Goal: Task Accomplishment & Management: Complete application form

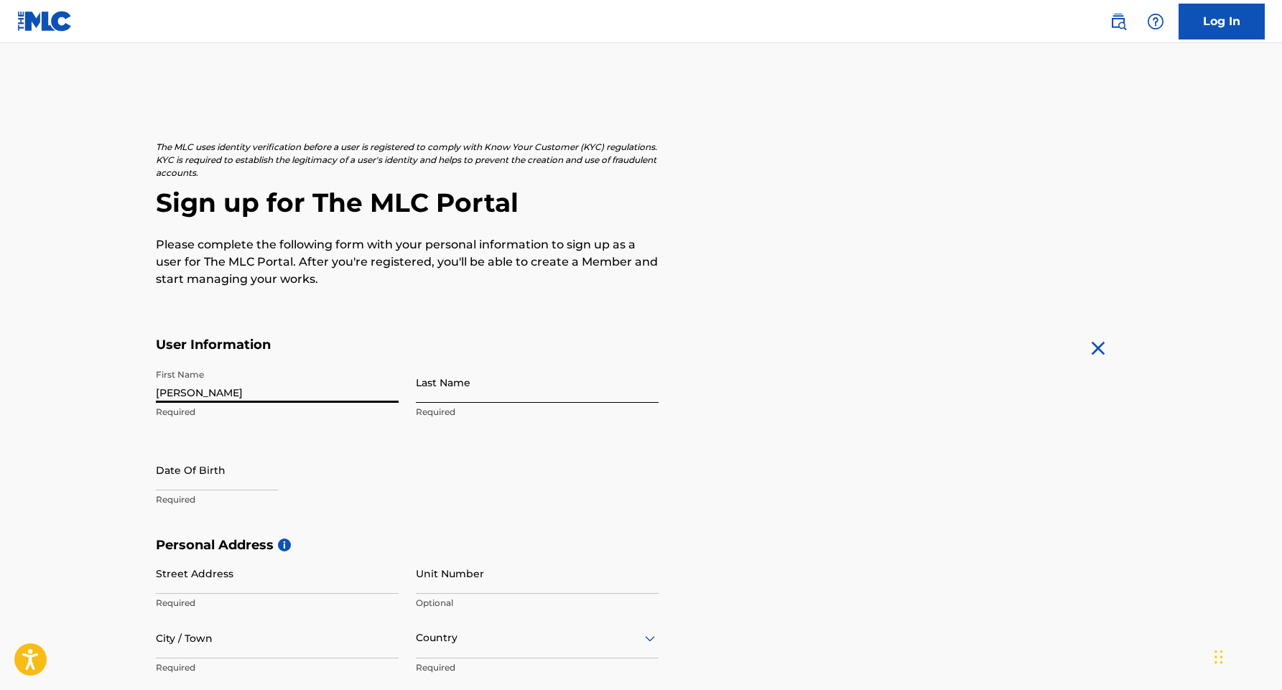
type input "[PERSON_NAME]"
click at [699, 512] on form "User Information First Name [PERSON_NAME] Required Last Name [PERSON_NAME] Requ…" at bounding box center [641, 655] width 971 height 637
click at [200, 500] on p "Required" at bounding box center [277, 499] width 243 height 13
select select "8"
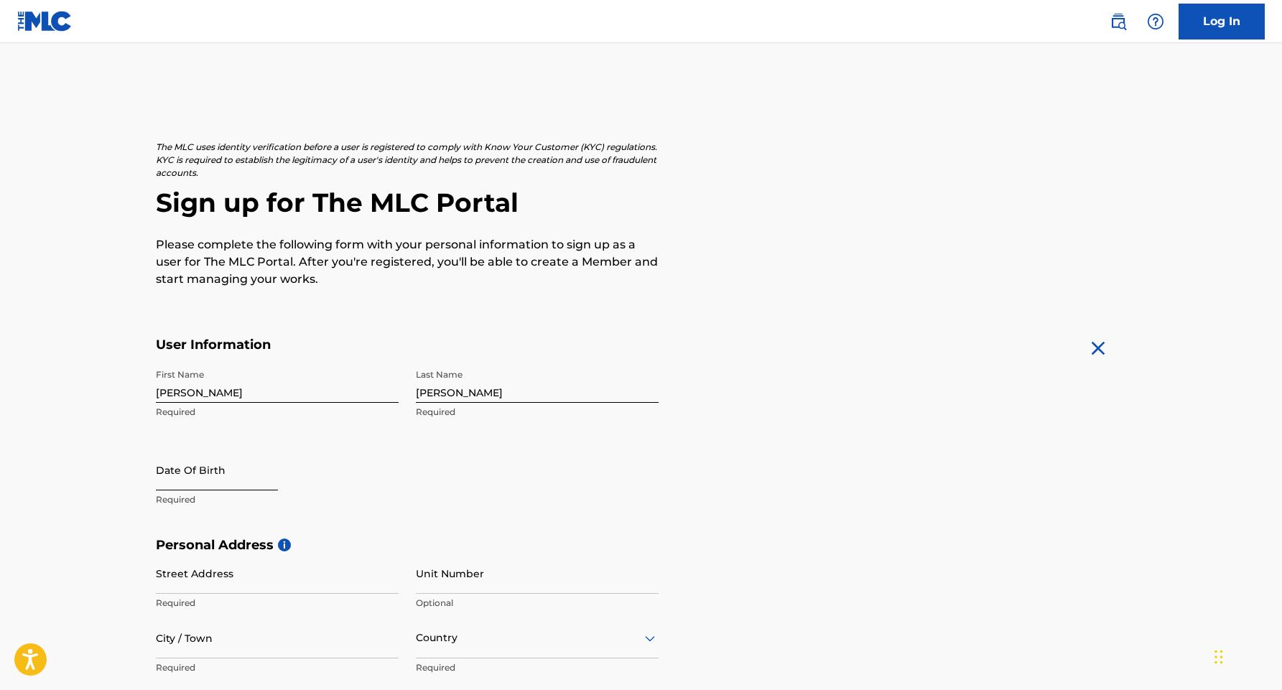
select select "2025"
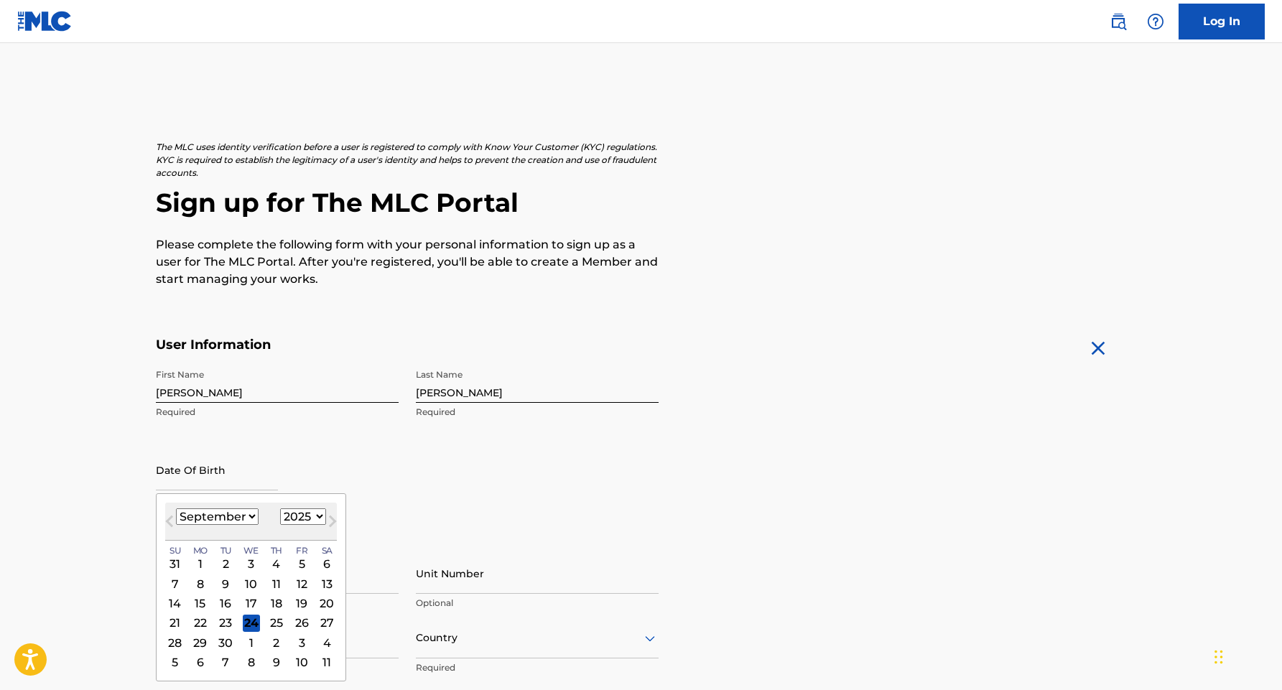
select select "6"
select select "1981"
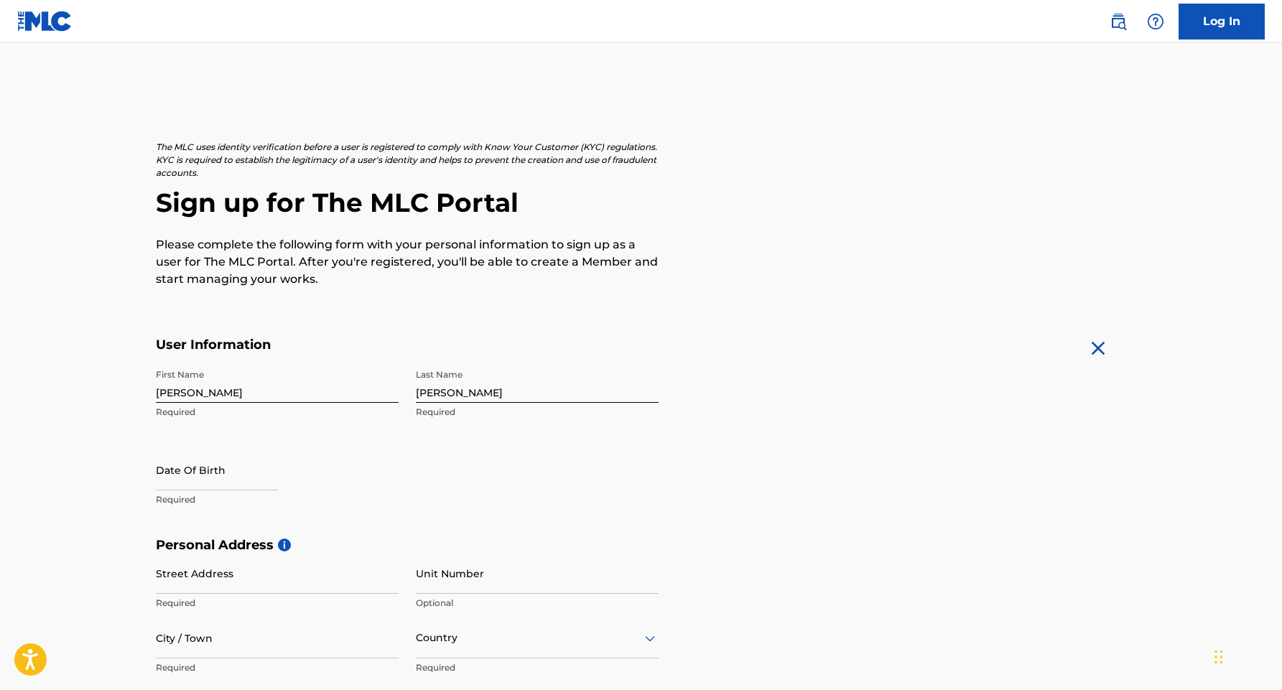
click at [756, 504] on form "User Information First Name [PERSON_NAME] Required Last Name [PERSON_NAME] Requ…" at bounding box center [641, 655] width 971 height 637
click at [174, 492] on div at bounding box center [217, 472] width 122 height 44
select select "8"
select select "2025"
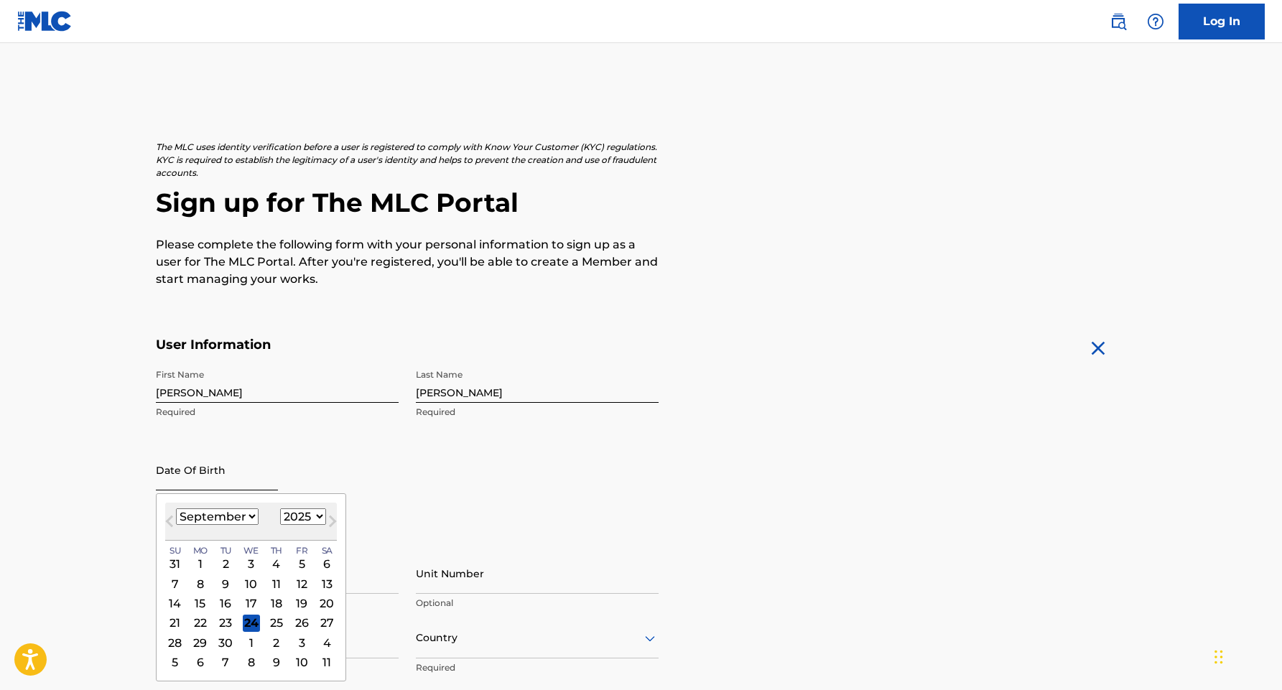
click at [175, 481] on input "text" at bounding box center [217, 470] width 122 height 41
select select "6"
select select "1981"
click at [221, 587] on div "7" at bounding box center [225, 583] width 17 height 17
type input "[DATE]"
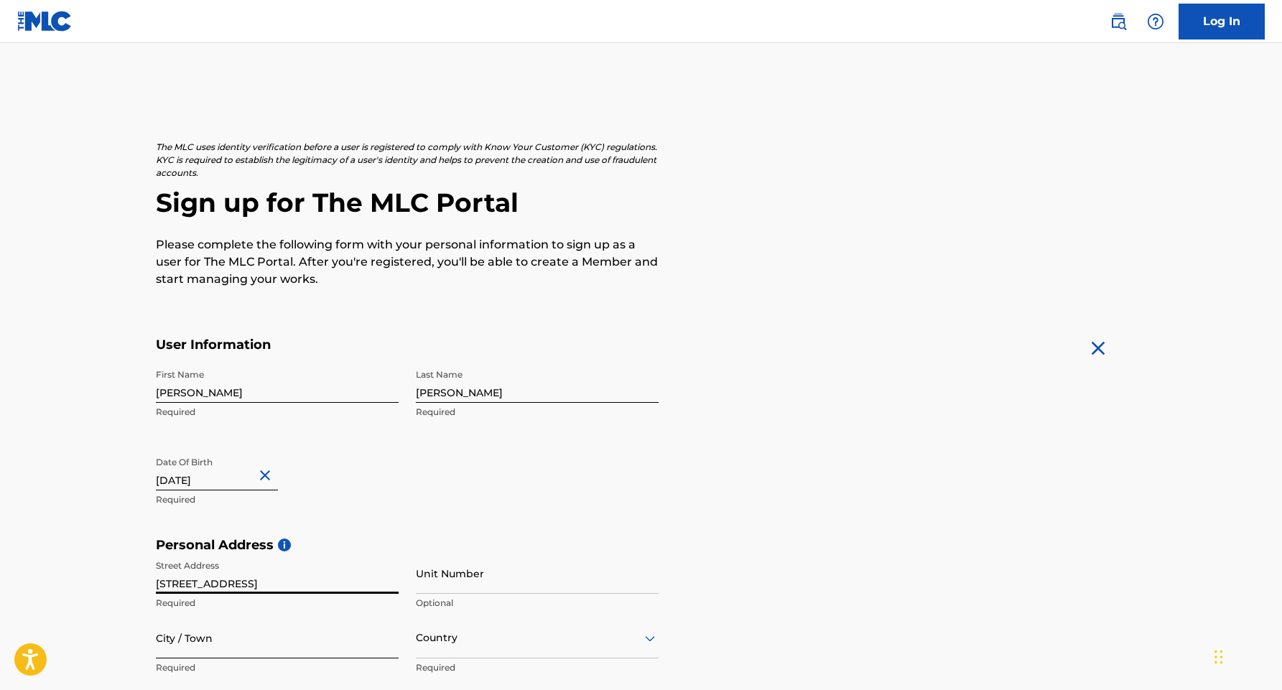
type input "[STREET_ADDRESS]"
type input "Lithia"
click at [868, 552] on h5 "Personal Address i" at bounding box center [641, 545] width 971 height 17
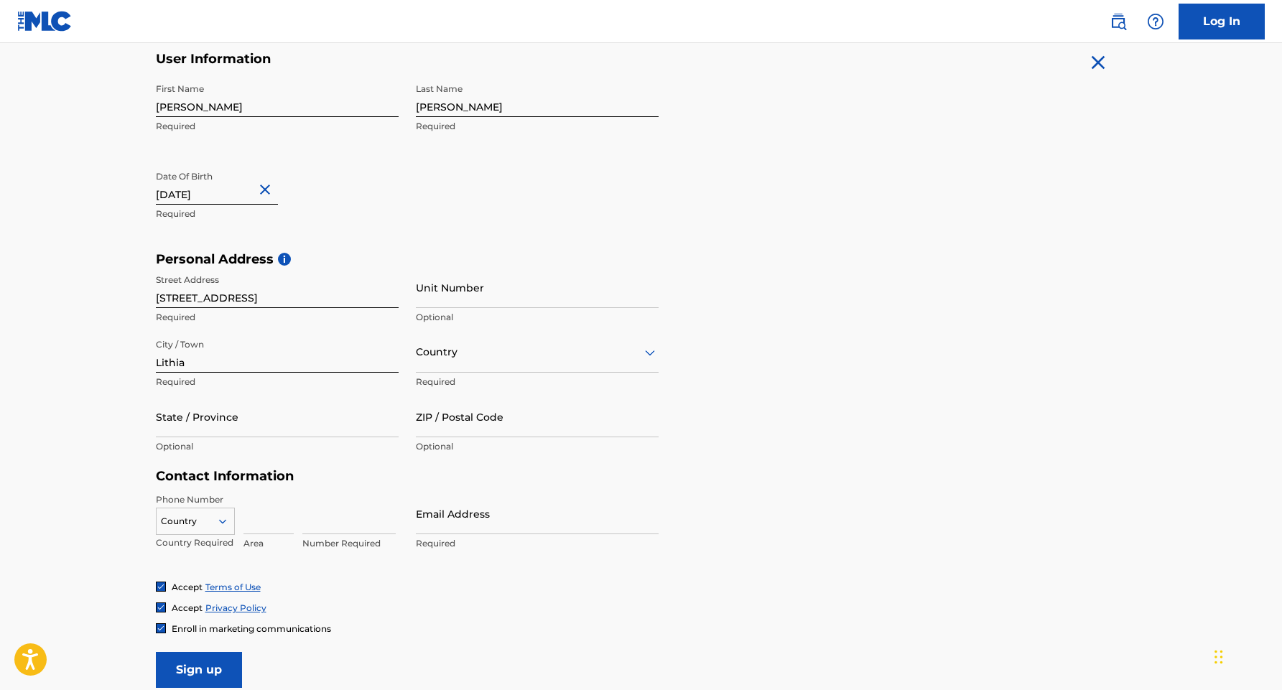
scroll to position [291, 0]
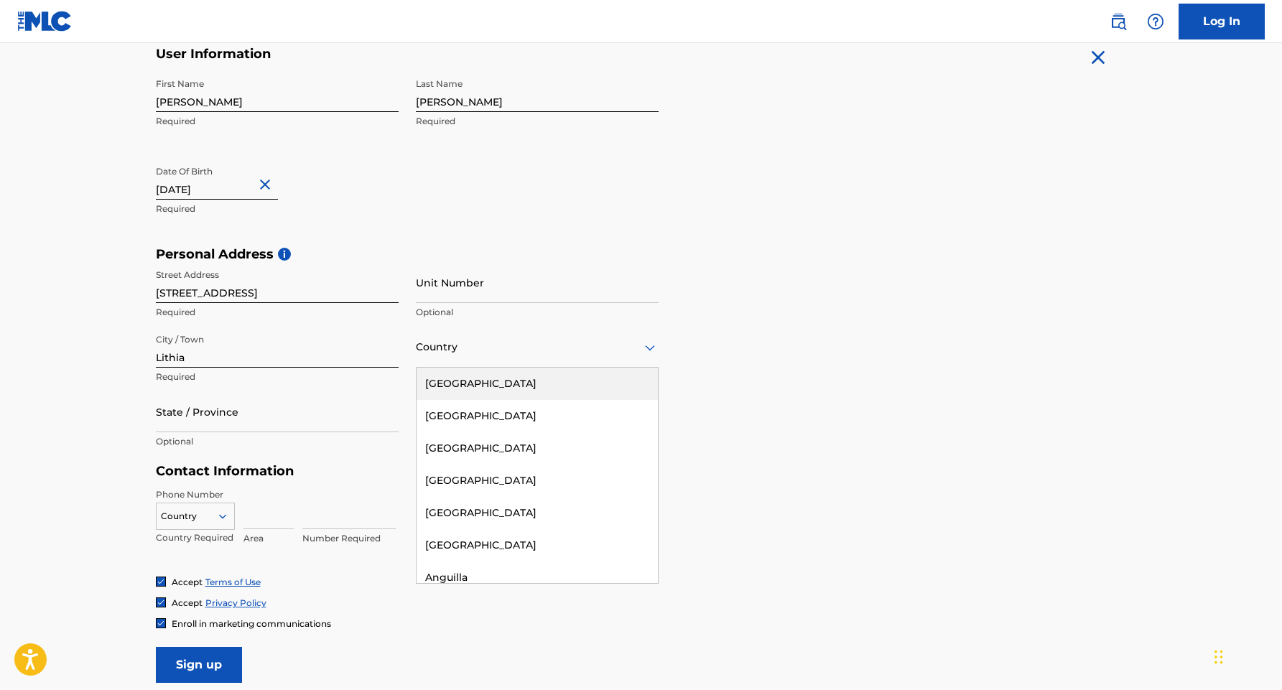
click at [568, 366] on div "Country" at bounding box center [537, 347] width 243 height 41
click at [567, 375] on div "[GEOGRAPHIC_DATA]" at bounding box center [537, 384] width 241 height 32
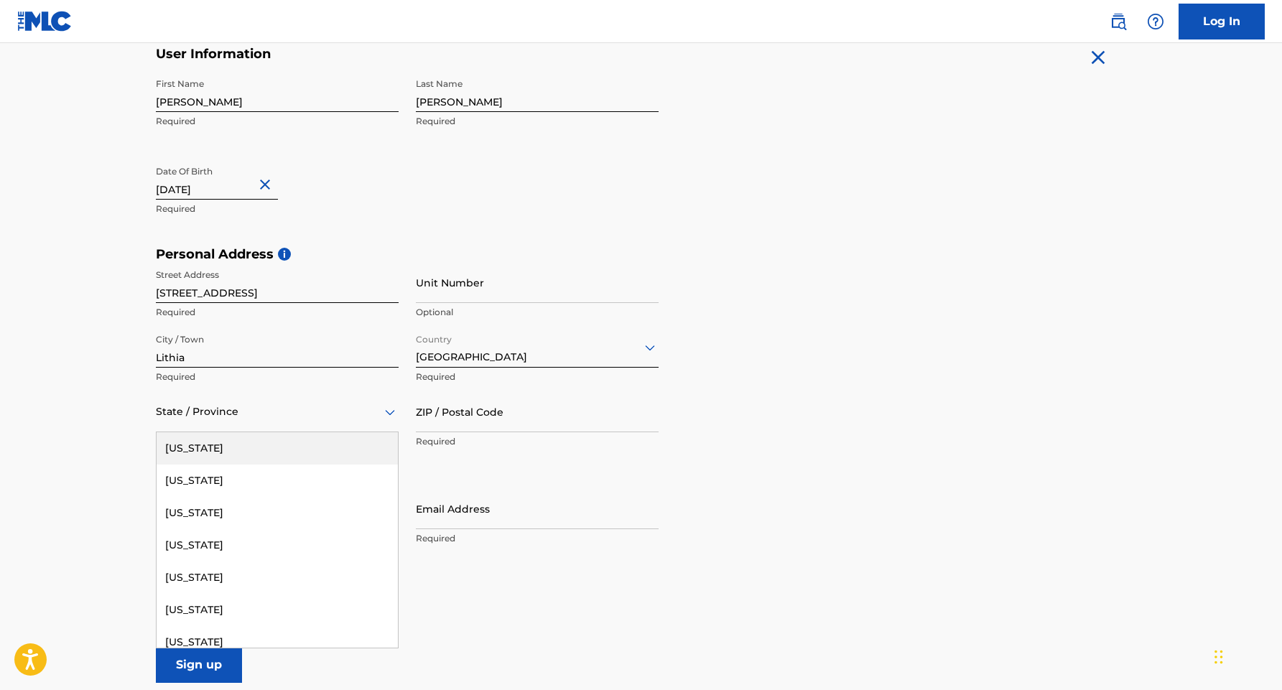
click at [268, 427] on div "State / Province" at bounding box center [277, 411] width 243 height 41
click at [391, 414] on icon at bounding box center [390, 412] width 10 height 6
click at [345, 422] on div "State / Province" at bounding box center [277, 411] width 243 height 41
type input "f"
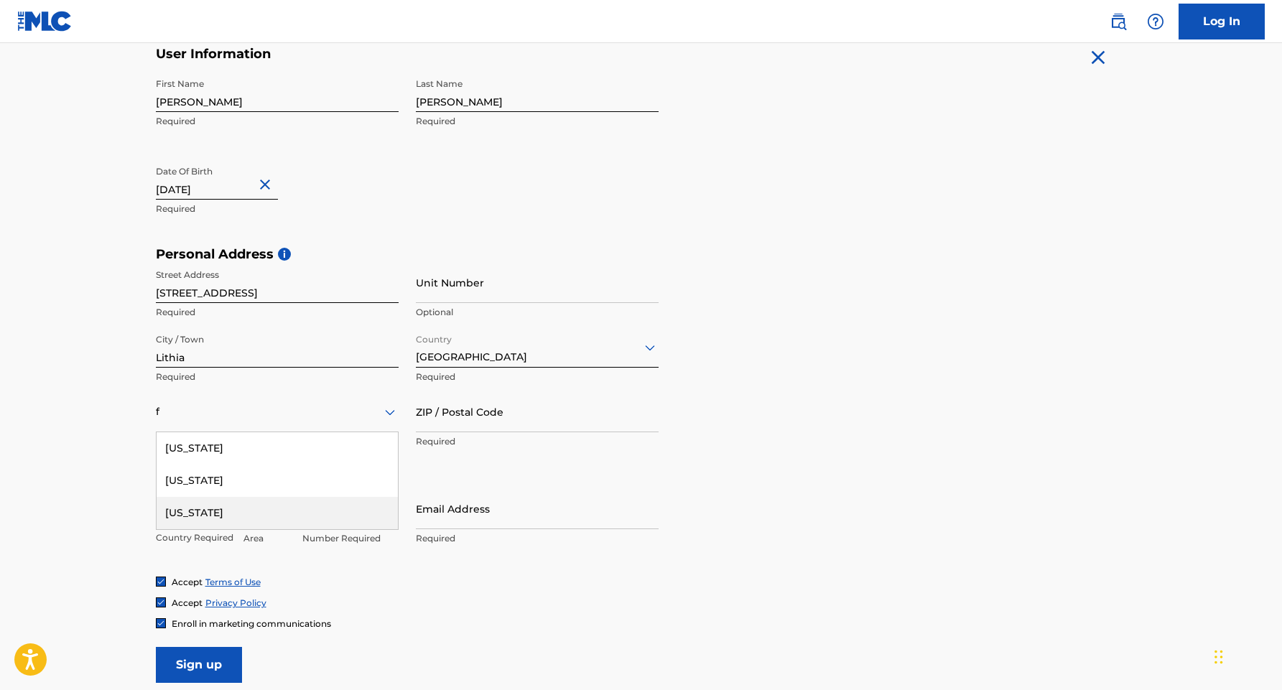
click at [244, 508] on div "[US_STATE]" at bounding box center [277, 513] width 241 height 32
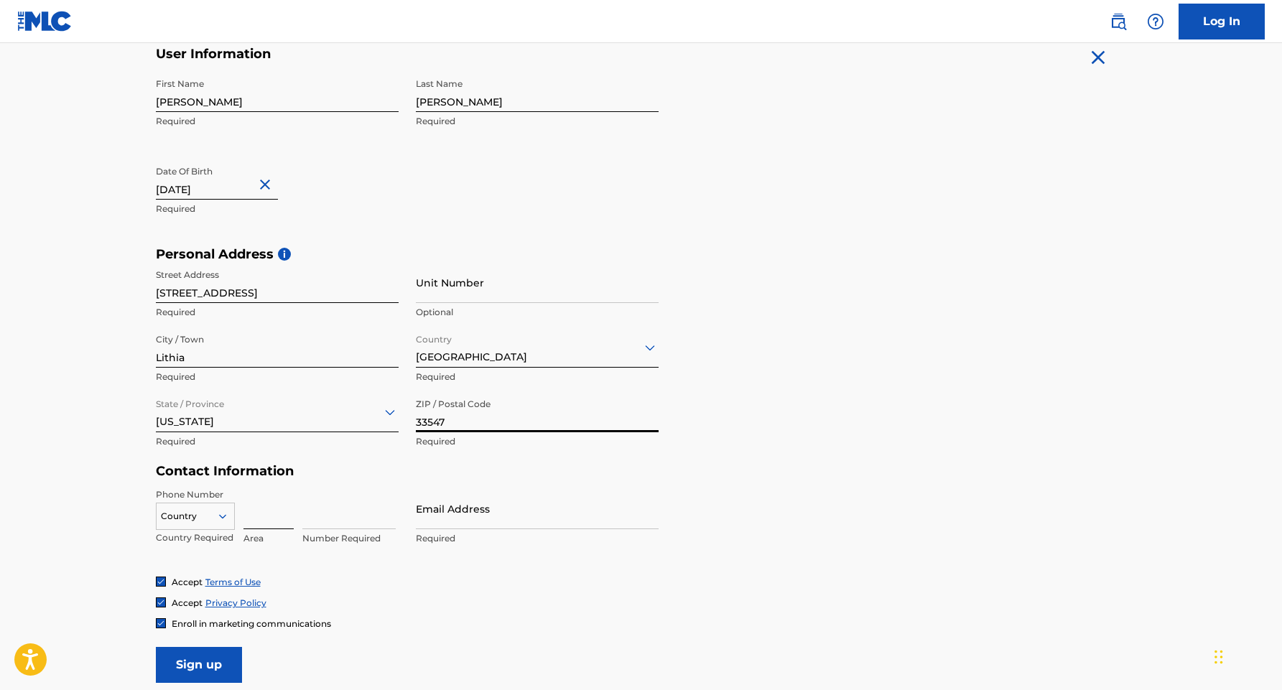
type input "33547"
click at [267, 512] on input at bounding box center [268, 508] width 50 height 41
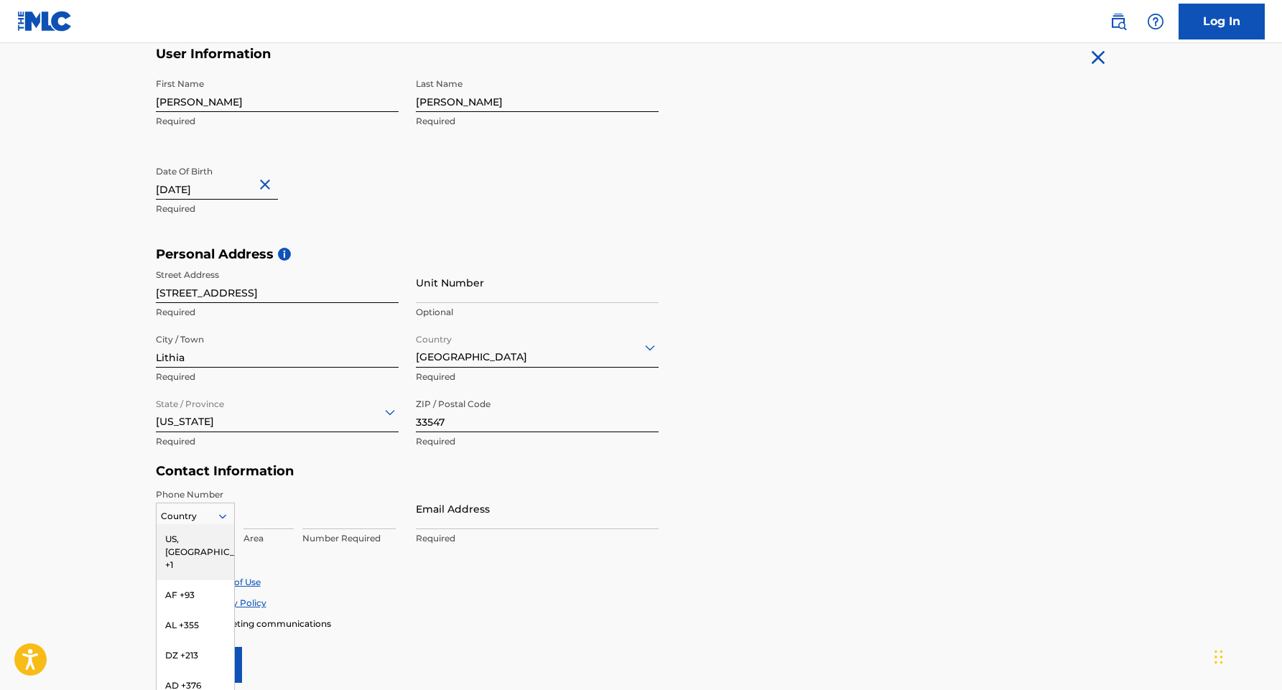
scroll to position [340, 0]
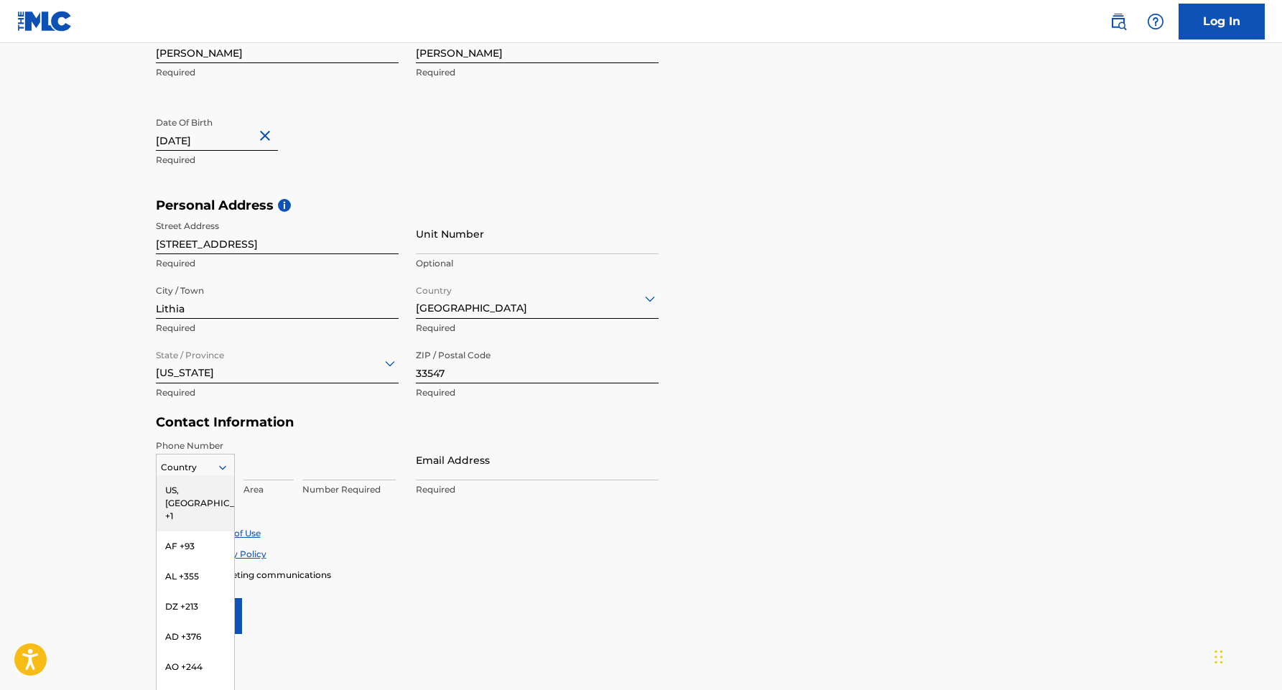
click at [229, 475] on div "US, [GEOGRAPHIC_DATA] +1, 1 of 216. 216 results available. Use Up and Down to c…" at bounding box center [195, 465] width 79 height 22
click at [224, 493] on div "US, [GEOGRAPHIC_DATA] +1" at bounding box center [196, 503] width 78 height 56
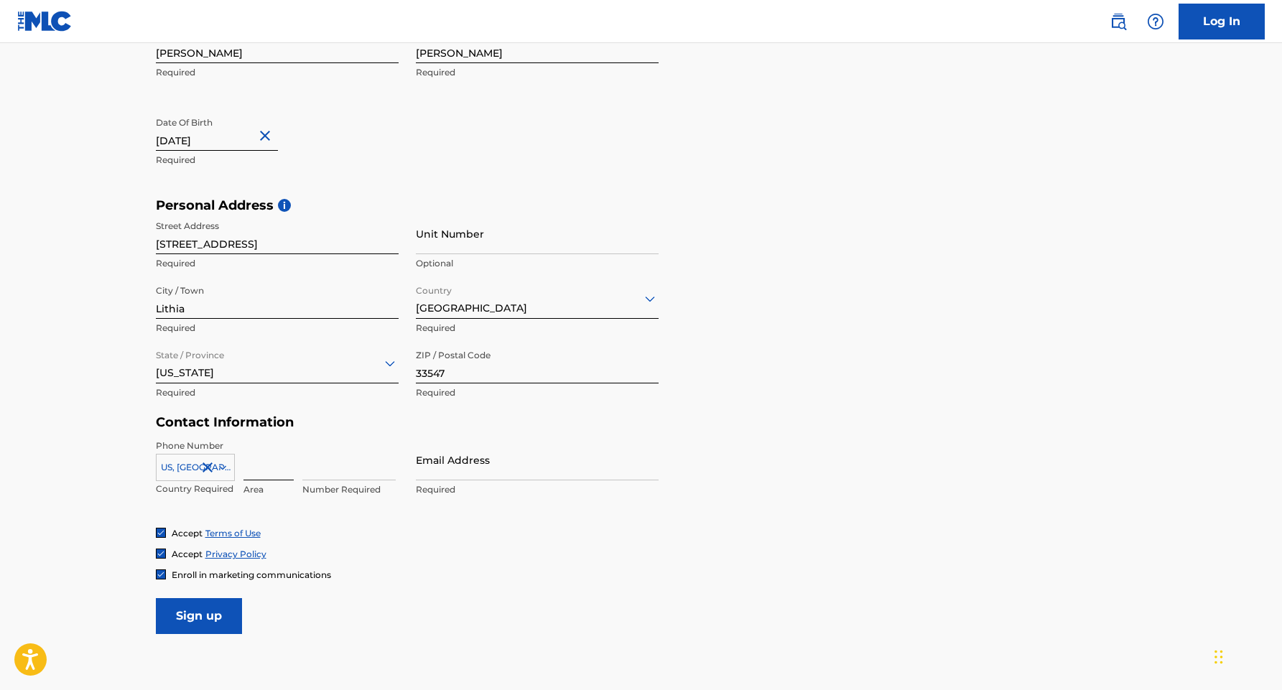
click at [255, 471] on input at bounding box center [268, 460] width 50 height 41
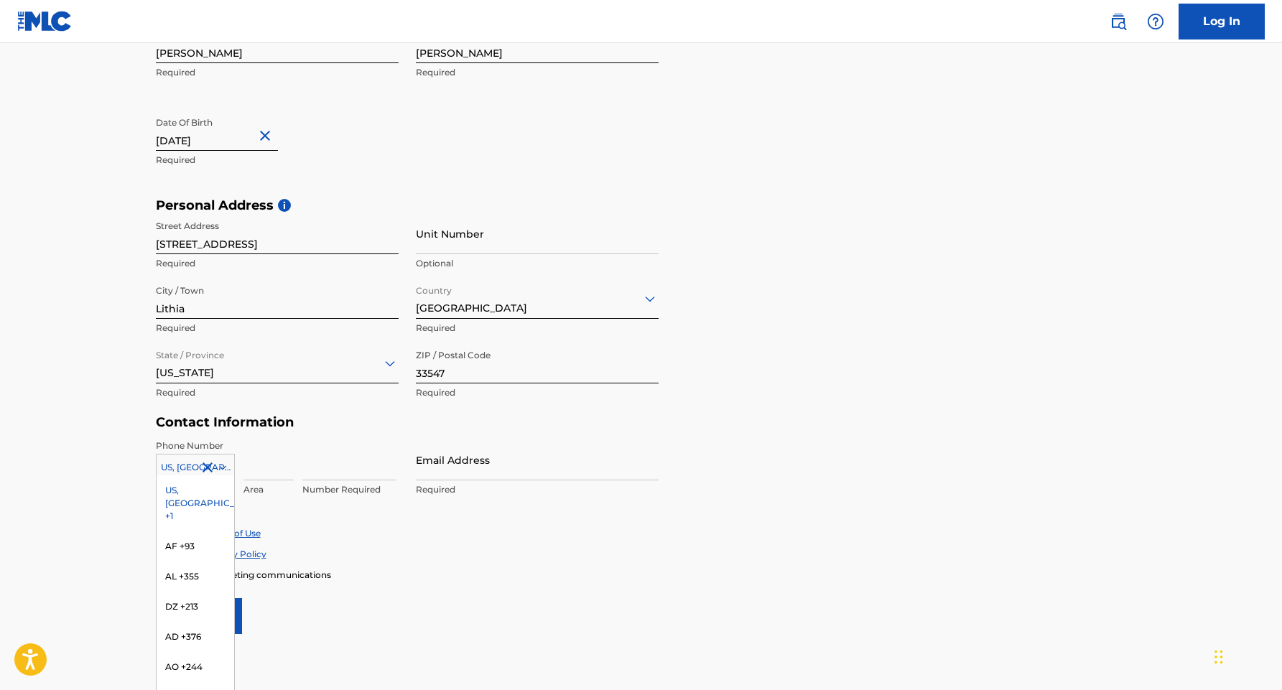
click at [223, 464] on icon at bounding box center [222, 467] width 13 height 13
click at [204, 491] on div "US, [GEOGRAPHIC_DATA] +1" at bounding box center [196, 503] width 78 height 56
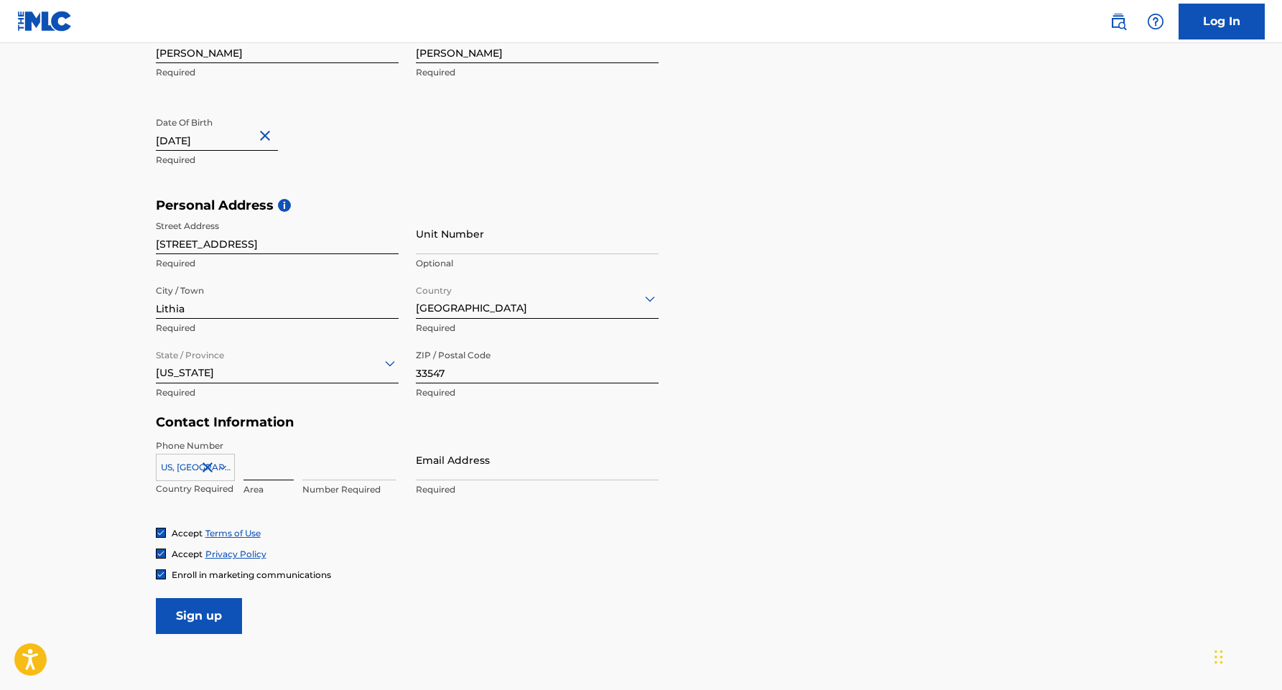
click at [257, 473] on input at bounding box center [268, 460] width 50 height 41
type input "631"
click at [384, 470] on input "942-5438" at bounding box center [348, 460] width 93 height 41
click at [394, 470] on input "942-5438" at bounding box center [348, 460] width 93 height 41
click at [391, 469] on input "942-5438" at bounding box center [348, 460] width 93 height 41
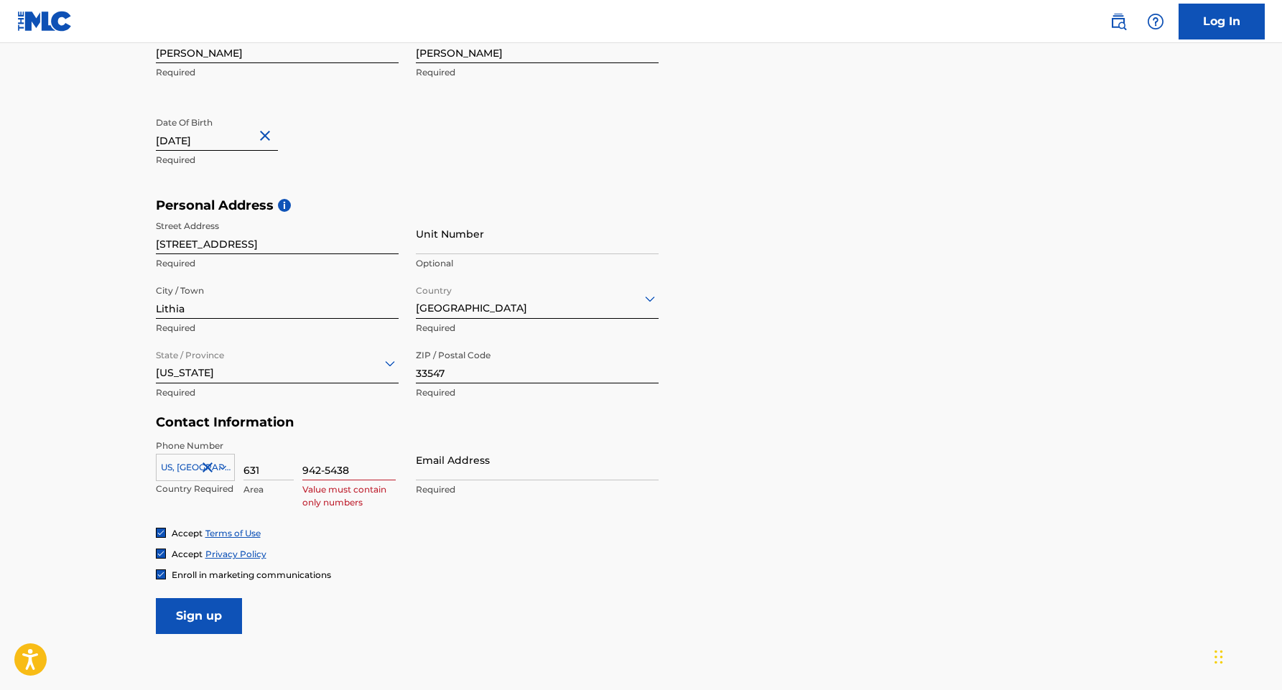
type input "6319425438"
click at [394, 491] on p "Invalid value, length of value must be 7" at bounding box center [348, 496] width 93 height 26
click at [361, 473] on input "6319425438" at bounding box center [348, 460] width 93 height 41
click at [491, 466] on input "Email Address" at bounding box center [537, 460] width 243 height 41
type input "[EMAIL_ADDRESS][DOMAIN_NAME]"
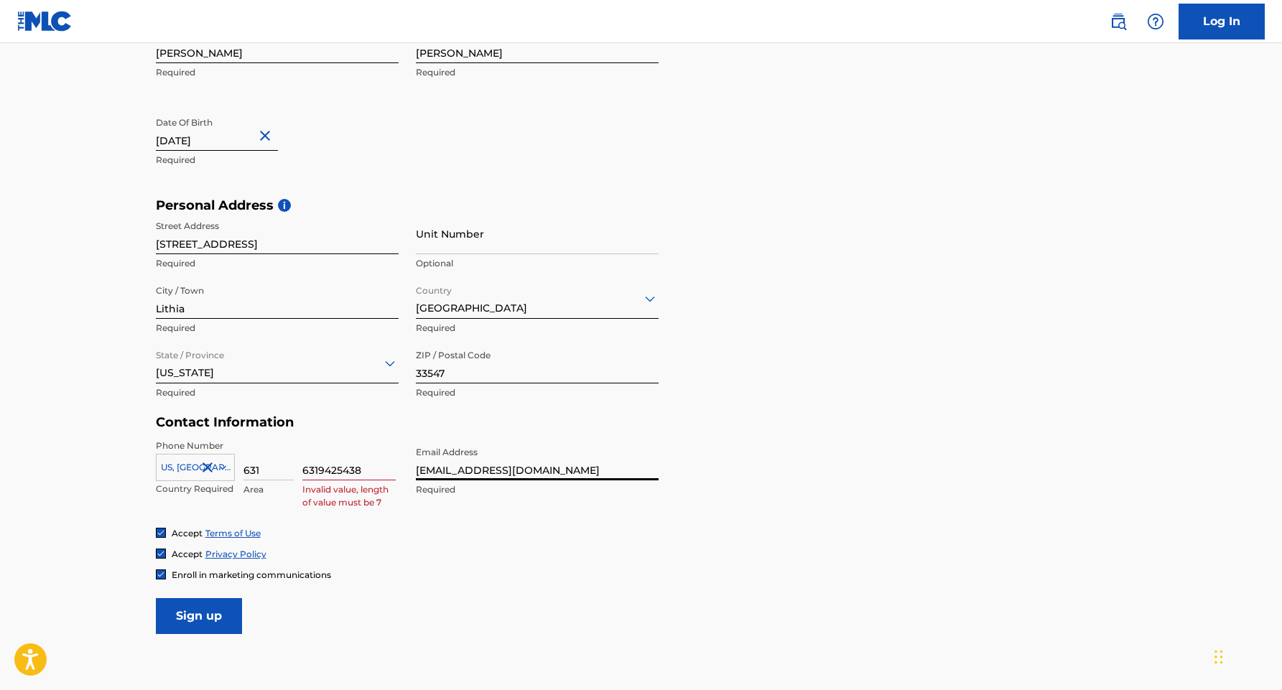
click at [455, 516] on div "Phone Number [GEOGRAPHIC_DATA], [GEOGRAPHIC_DATA] +1 Country Required 631 Area …" at bounding box center [407, 484] width 503 height 88
click at [319, 468] on input "6319425438" at bounding box center [348, 460] width 93 height 41
type input "9425438"
click at [463, 536] on div "Accept Terms of Use" at bounding box center [641, 533] width 971 height 12
click at [218, 612] on input "Sign up" at bounding box center [199, 616] width 86 height 36
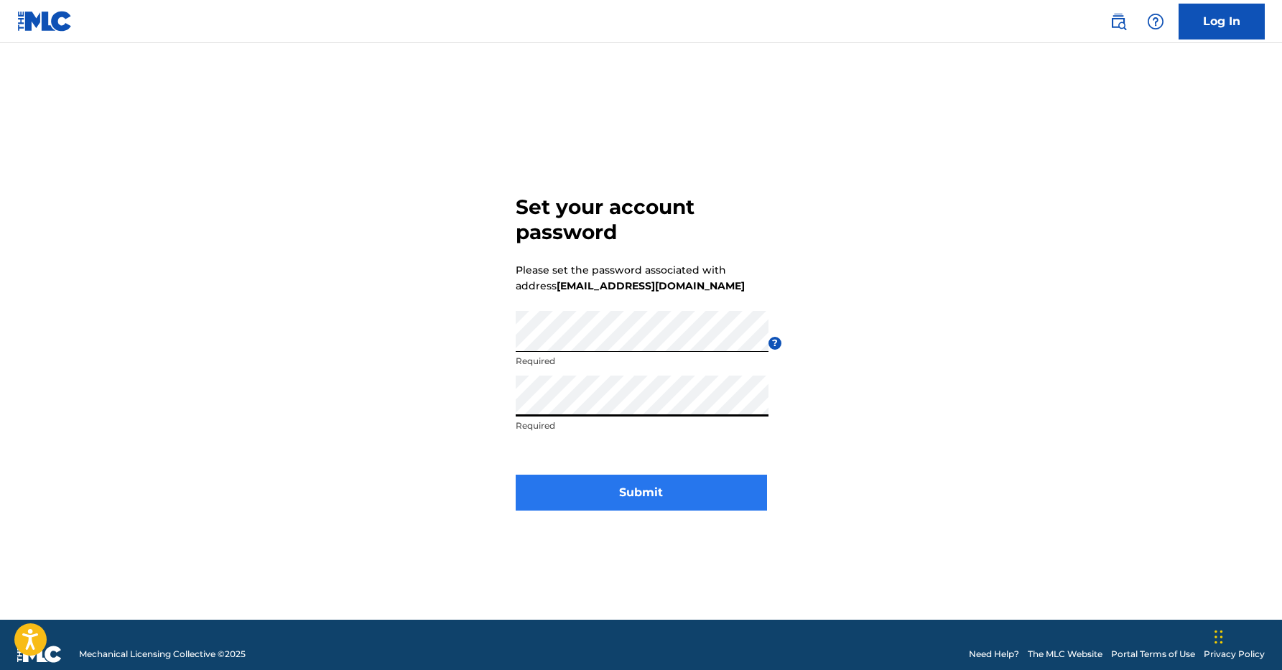
click at [577, 482] on button "Submit" at bounding box center [641, 493] width 251 height 36
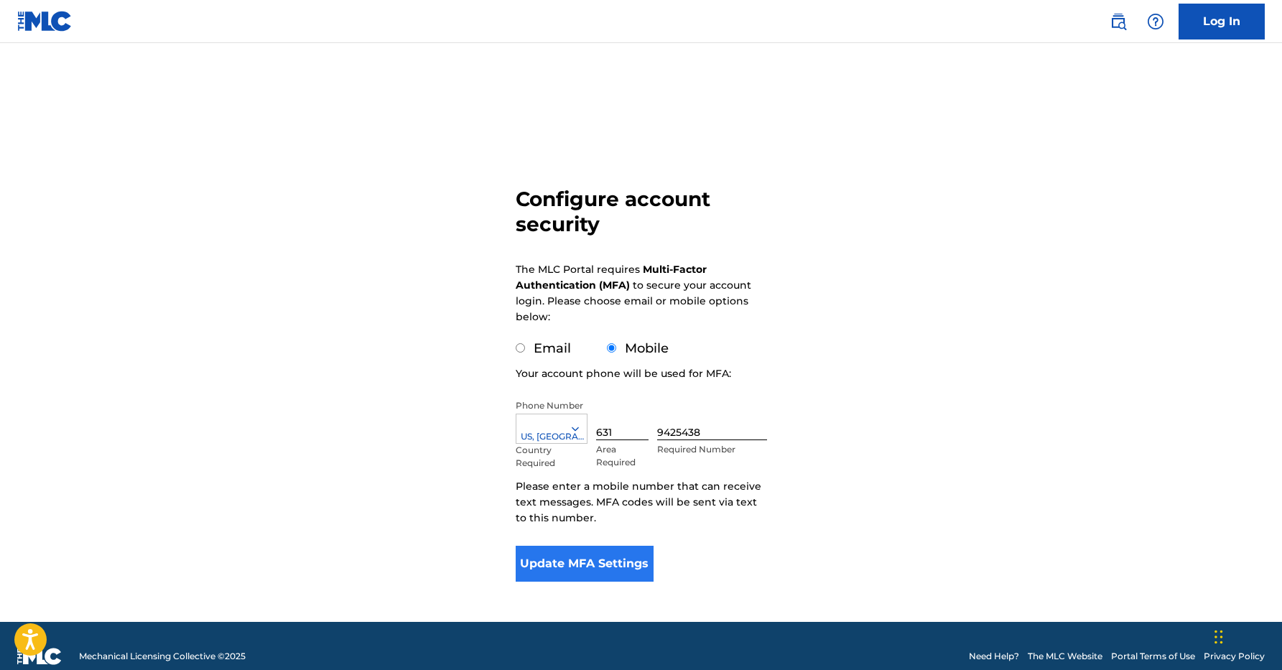
click at [631, 570] on button "Update MFA Settings" at bounding box center [585, 564] width 139 height 36
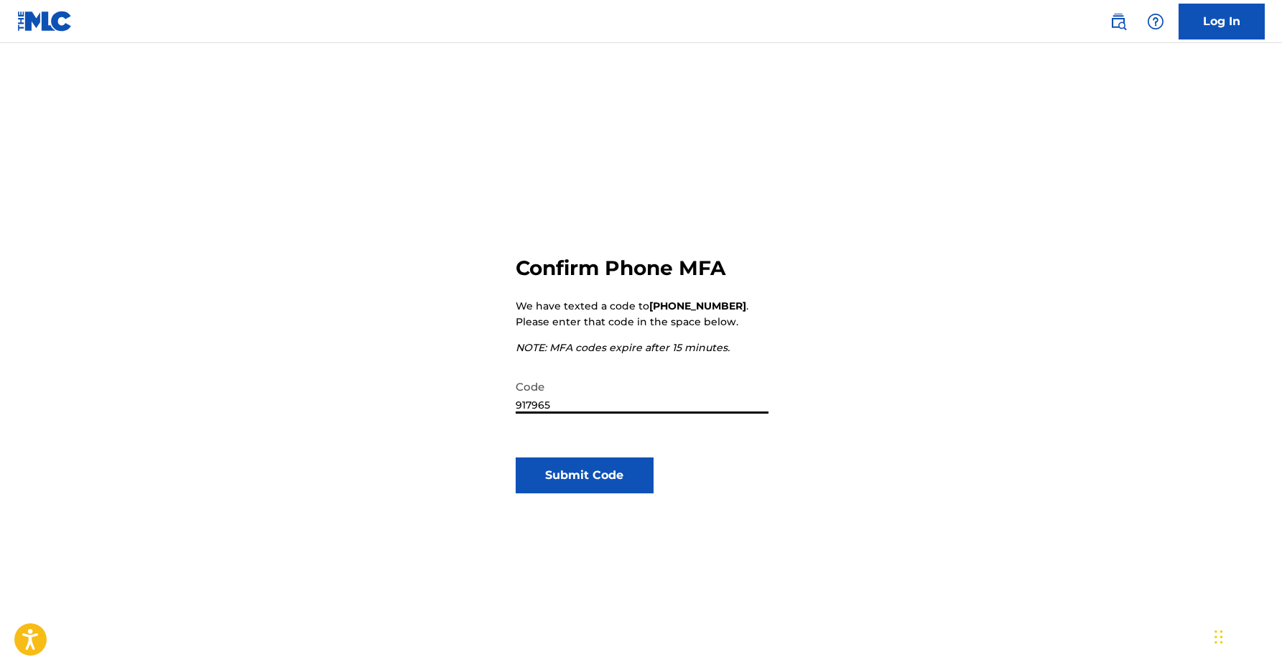
type input "917965"
click at [613, 496] on div "Confirm Phone MFA We have texted a code to +1 (631) 9425438 . Please enter that…" at bounding box center [641, 457] width 251 height 541
click at [613, 470] on button "Submit Code" at bounding box center [585, 476] width 139 height 36
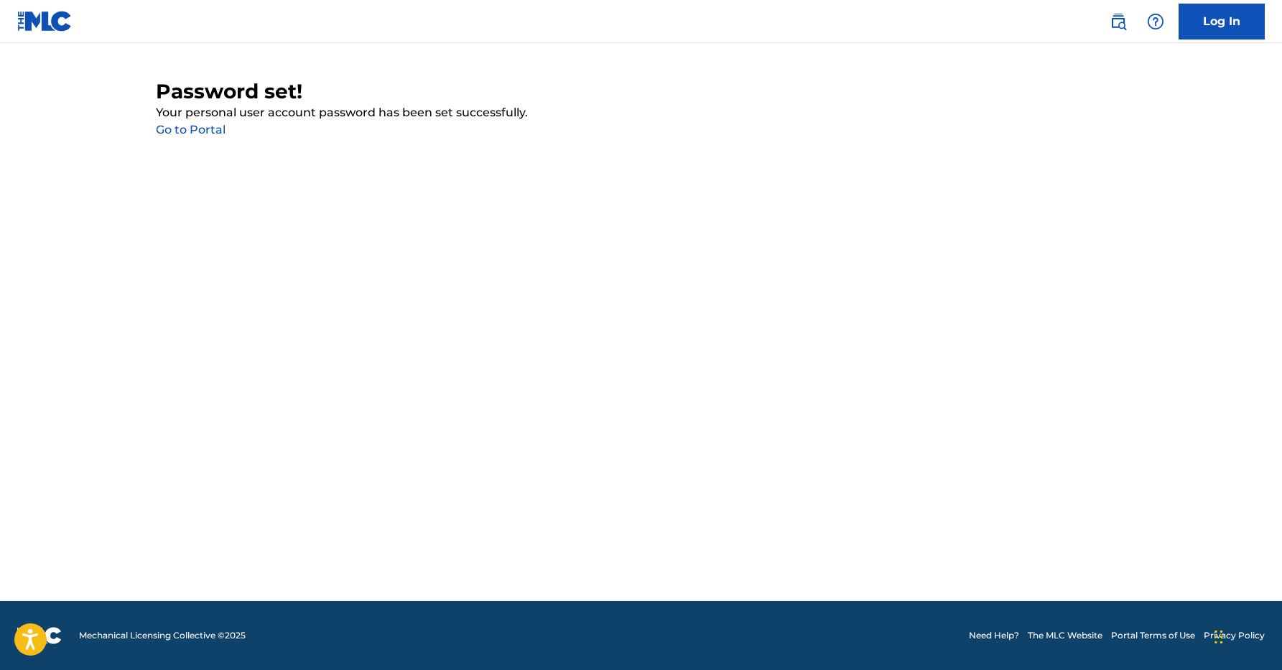
click at [195, 130] on link "Go to Portal" at bounding box center [191, 130] width 70 height 14
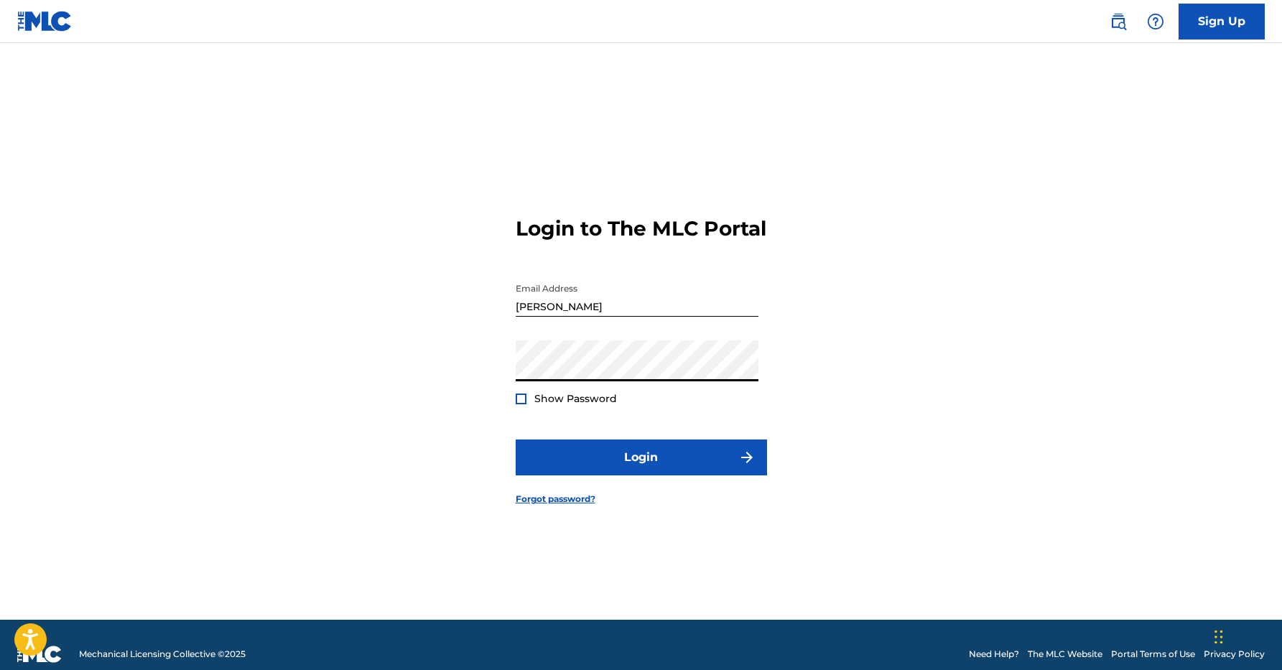
click at [521, 404] on div at bounding box center [521, 399] width 11 height 11
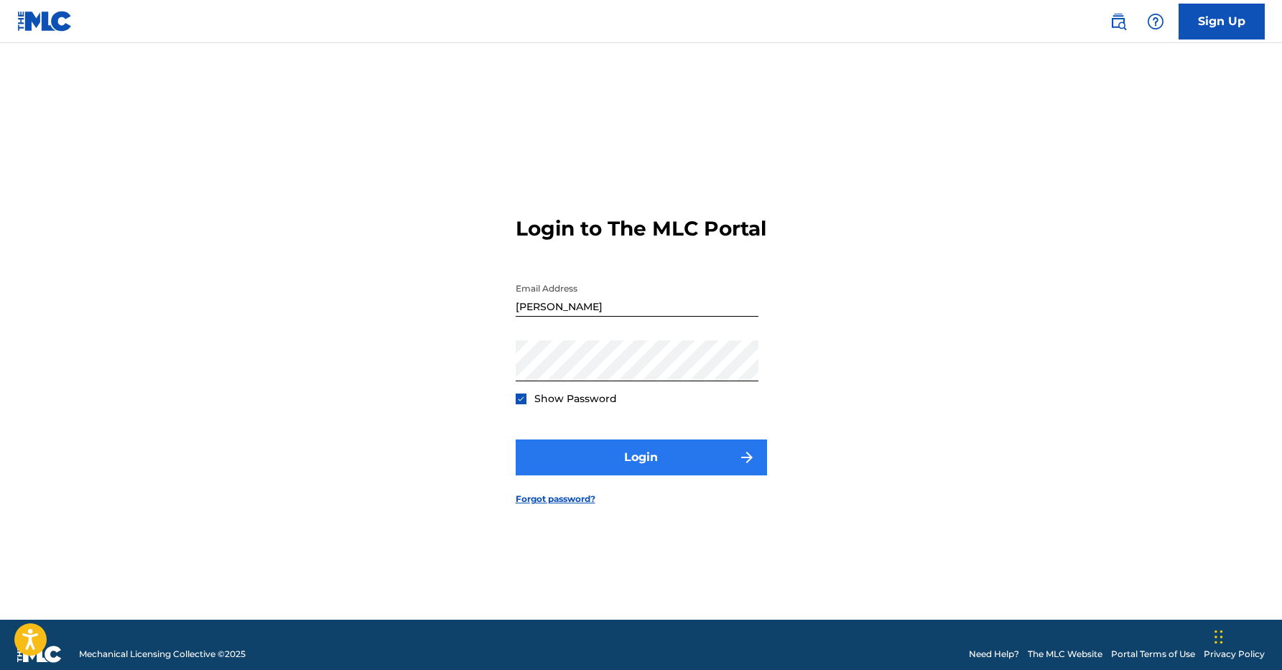
click at [579, 472] on button "Login" at bounding box center [641, 458] width 251 height 36
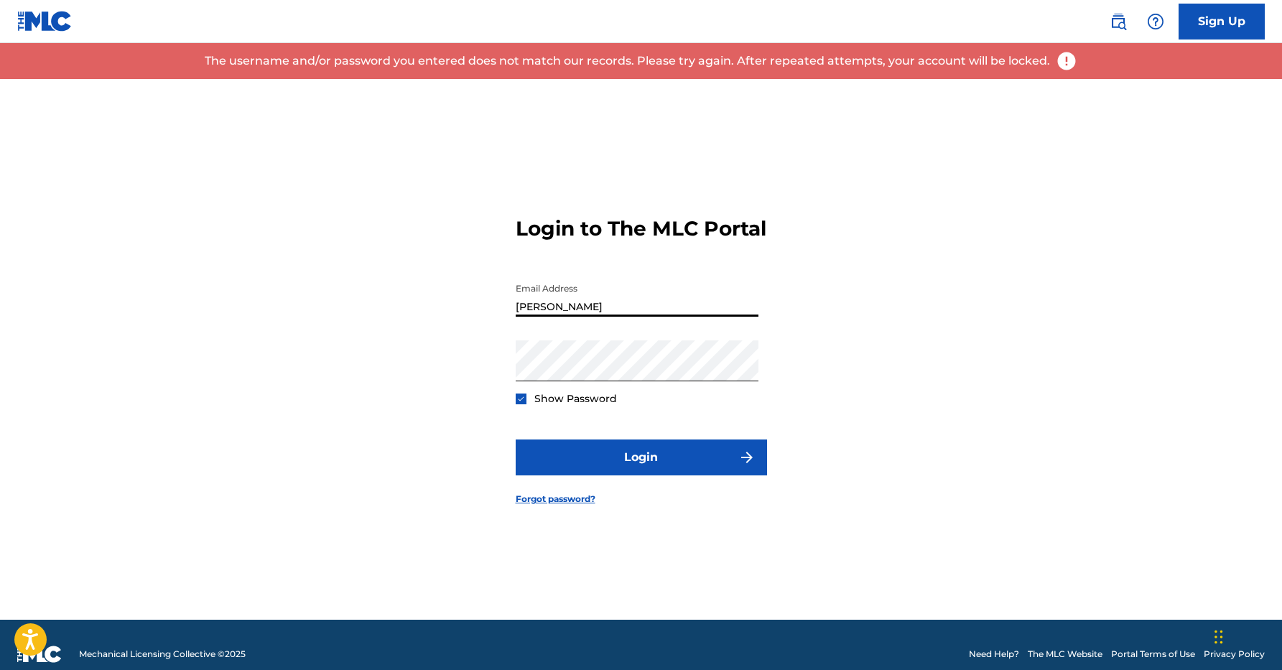
click at [630, 317] on input "Andrew Carollo" at bounding box center [637, 296] width 243 height 41
type input "A"
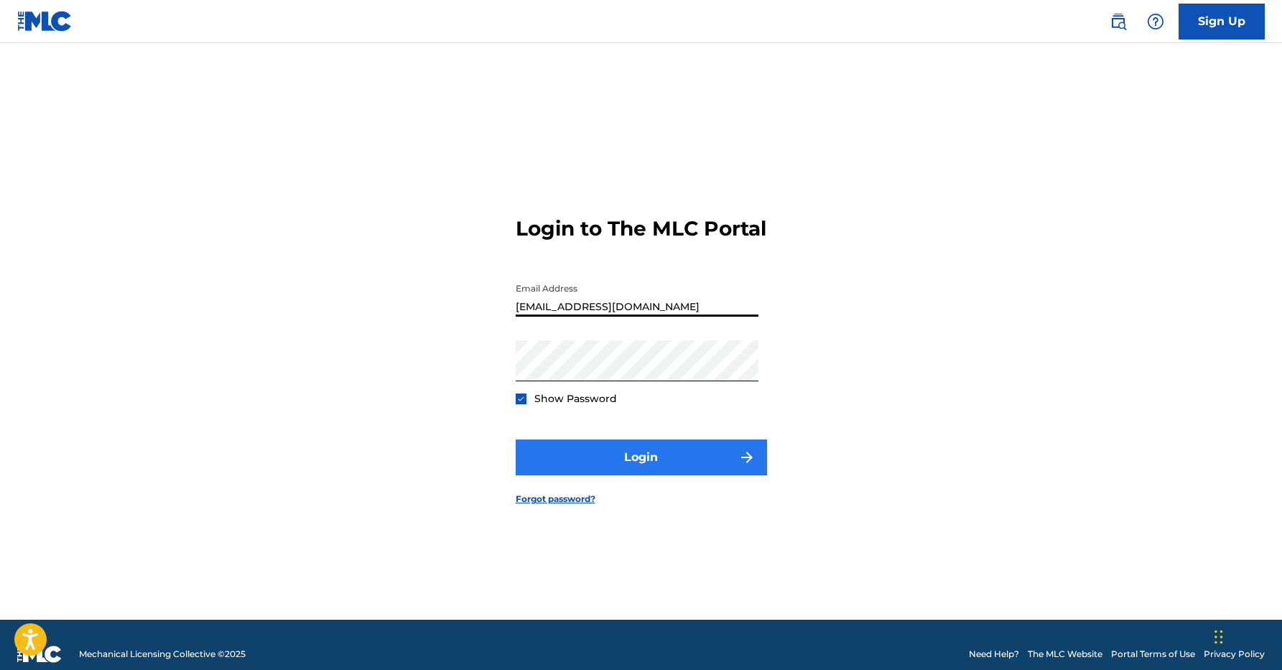
type input "[EMAIL_ADDRESS][DOMAIN_NAME]"
click at [635, 475] on button "Login" at bounding box center [641, 458] width 251 height 36
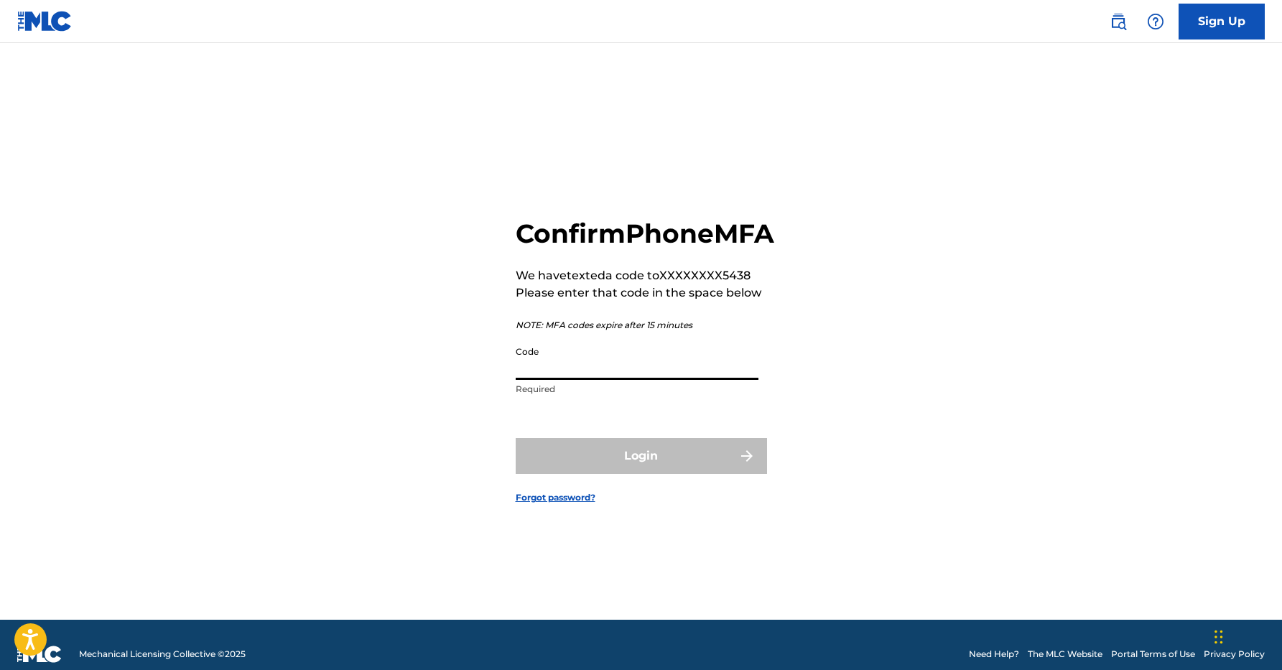
click at [586, 379] on input "Code" at bounding box center [637, 359] width 243 height 41
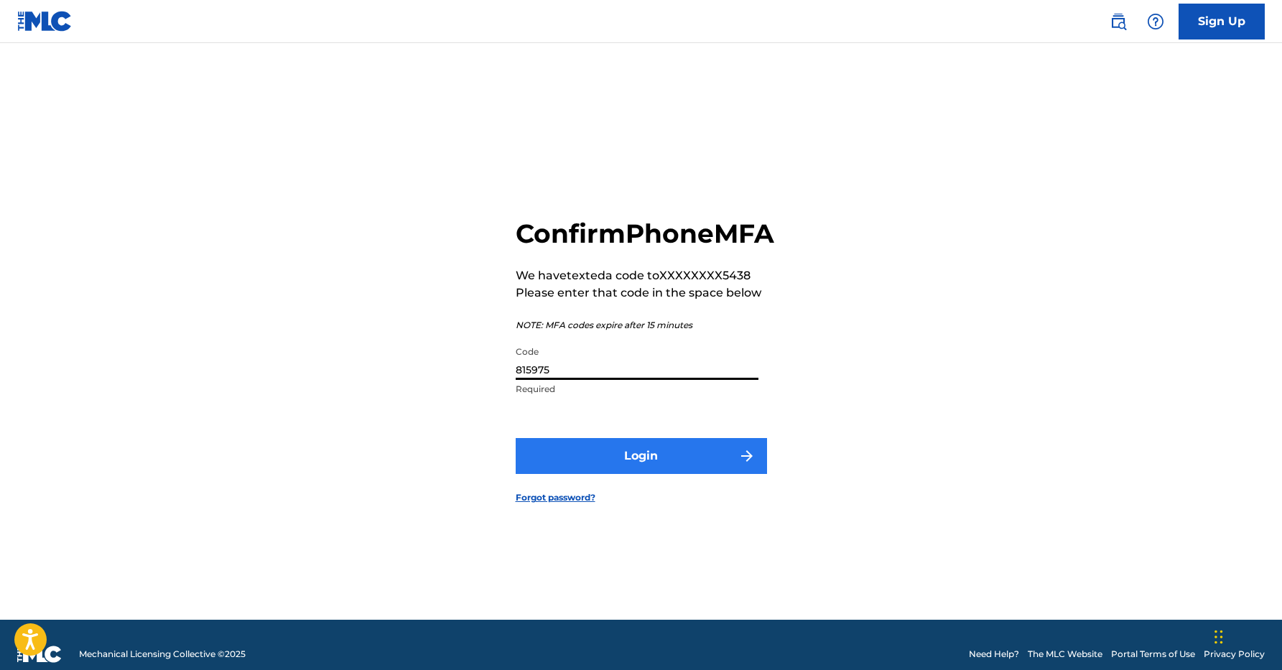
type input "815975"
click at [582, 467] on button "Login" at bounding box center [641, 456] width 251 height 36
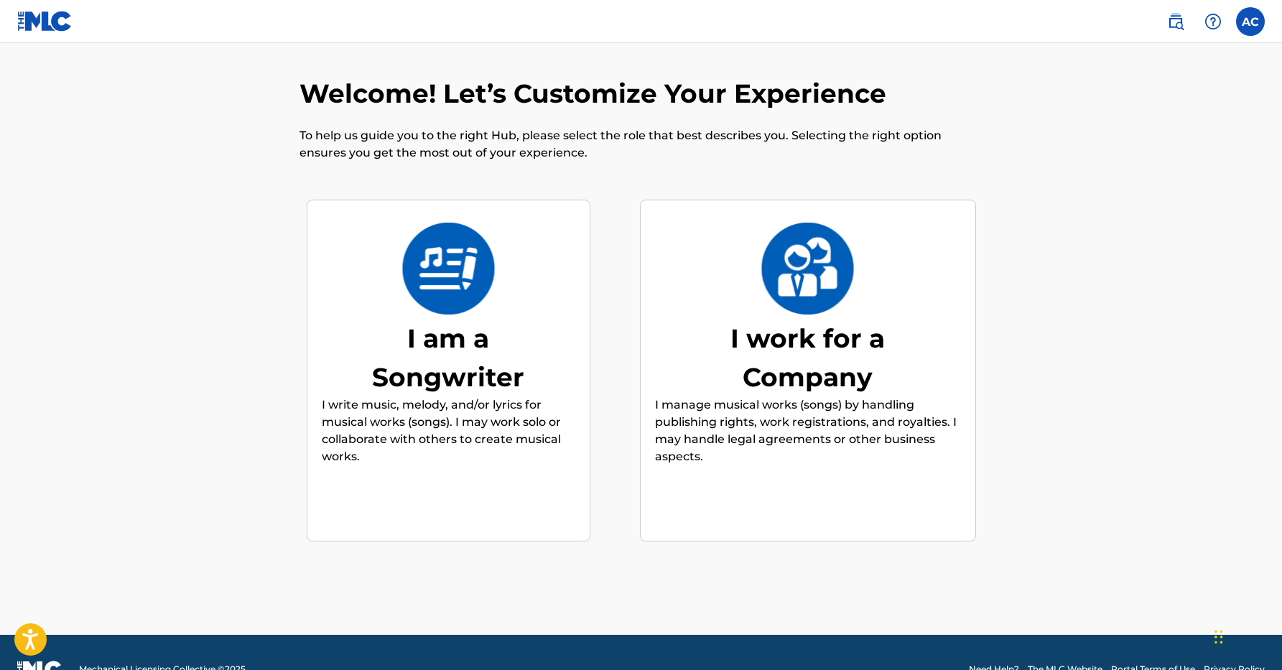
scroll to position [36, 0]
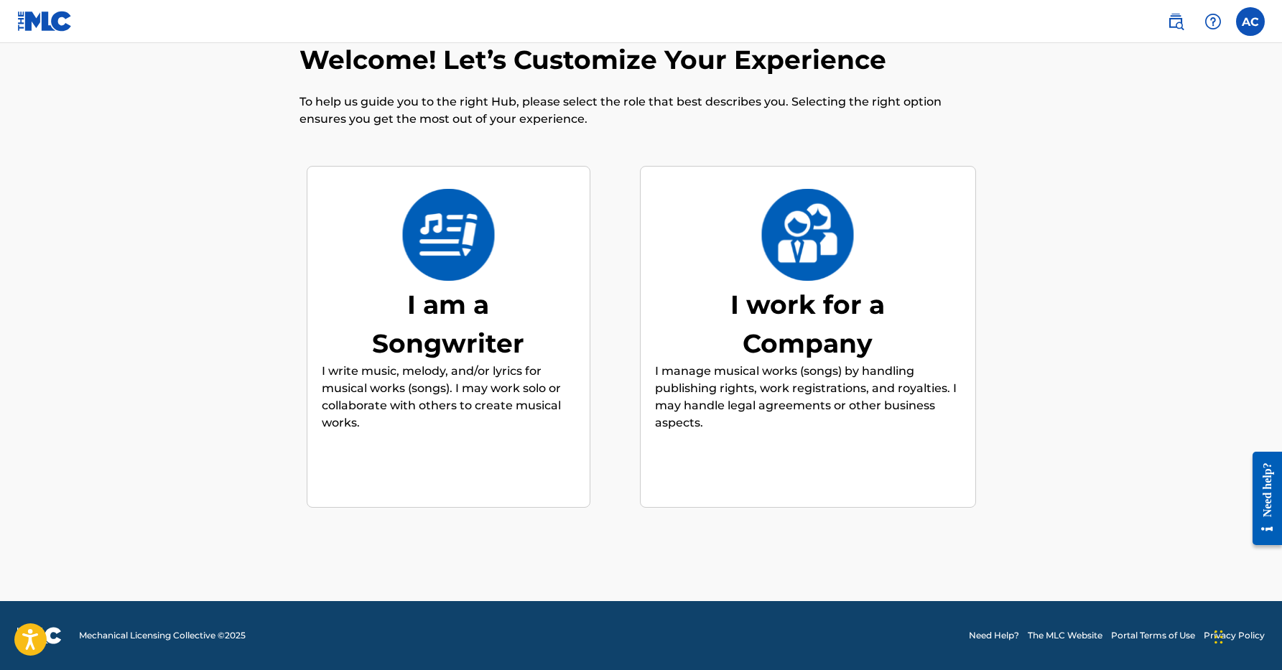
click at [491, 402] on p "I write music, melody, and/or lyrics for musical works (songs). I may work solo…" at bounding box center [449, 397] width 254 height 69
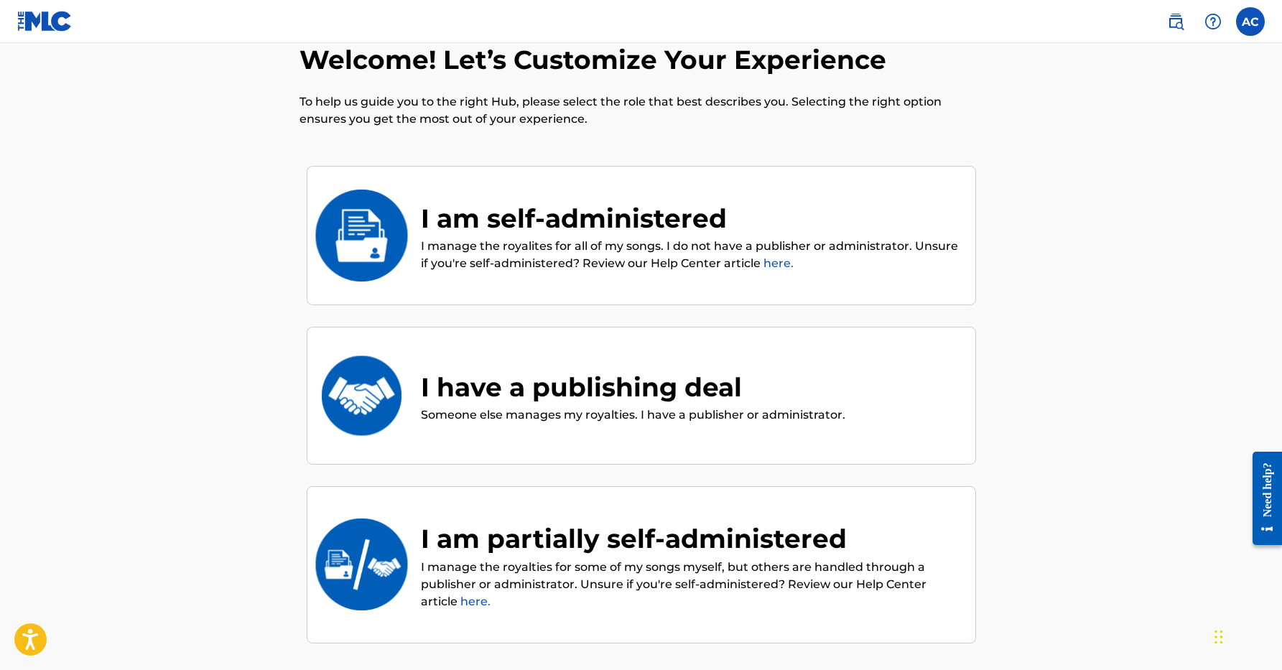
scroll to position [65, 0]
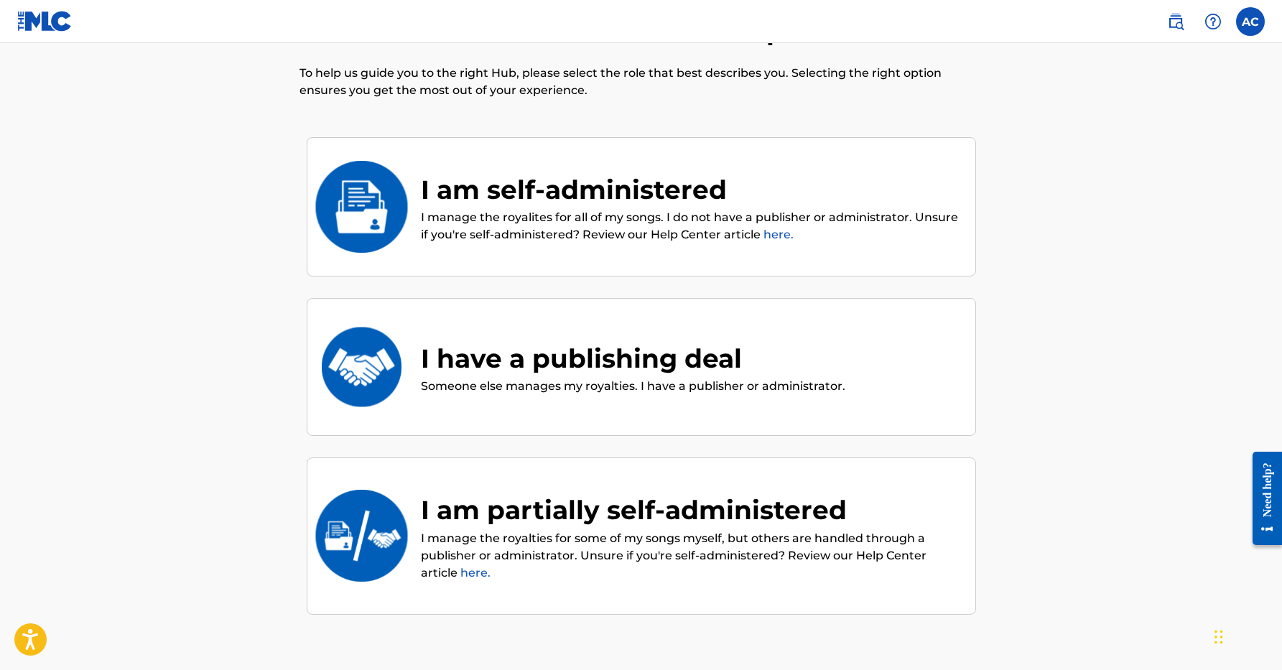
click at [779, 238] on link "here." at bounding box center [778, 235] width 30 height 14
